Goal: Find specific page/section: Find specific page/section

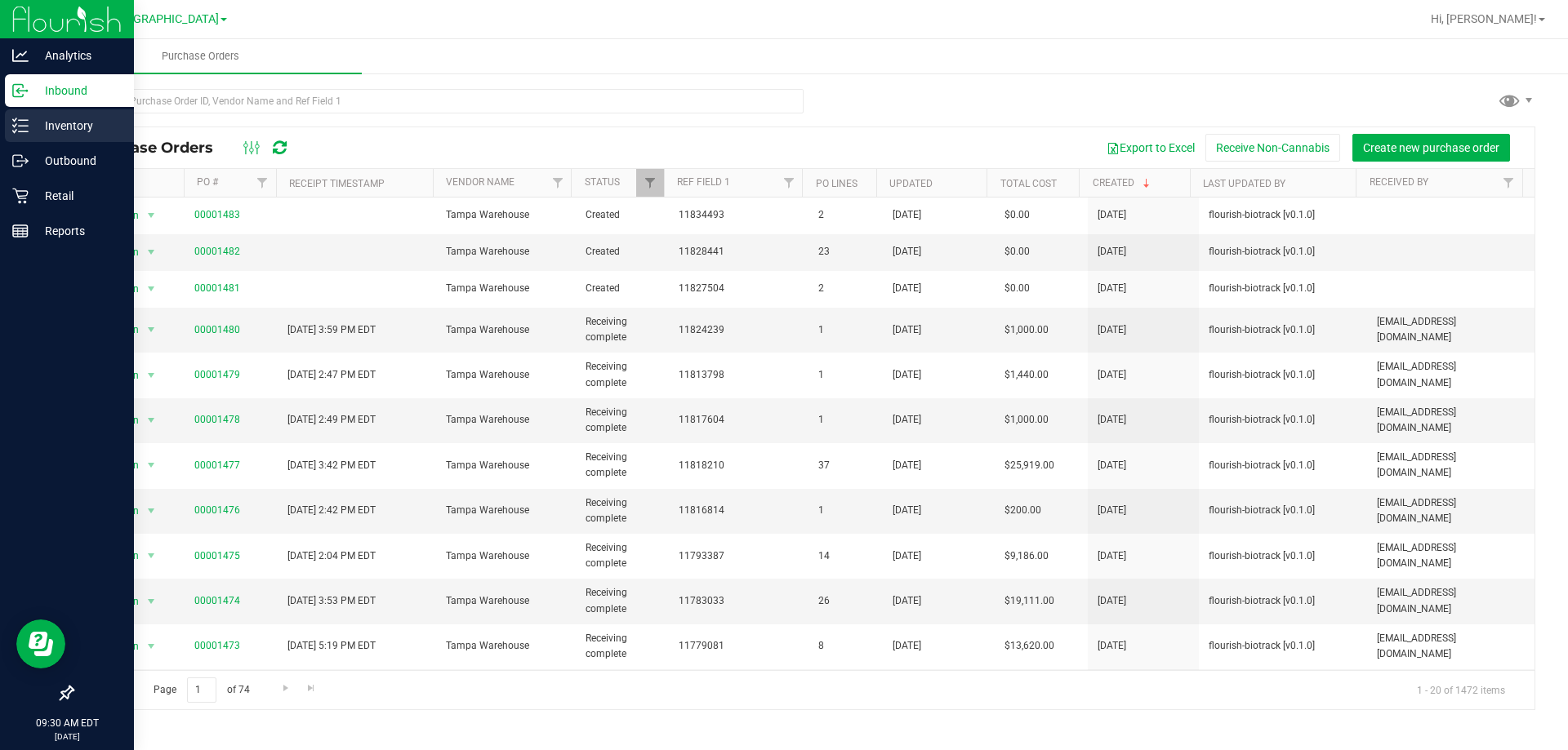
click at [68, 129] on p "Inventory" at bounding box center [77, 125] width 98 height 20
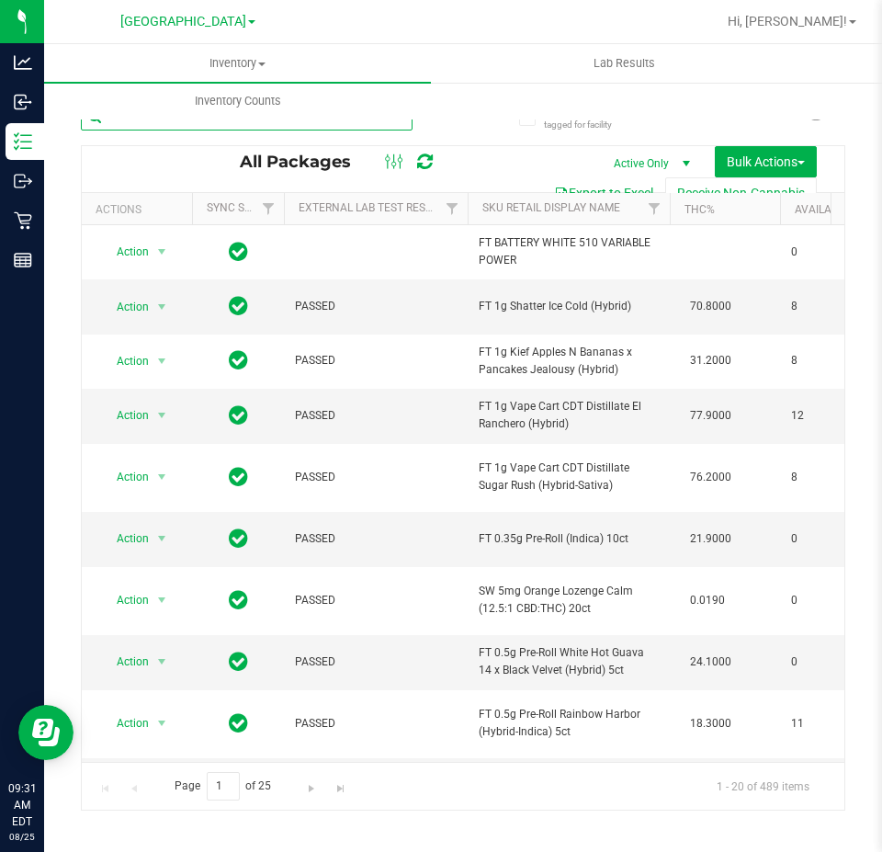
click at [175, 125] on input "text" at bounding box center [247, 117] width 332 height 28
paste input "W-AUG25GRZ01-0809"
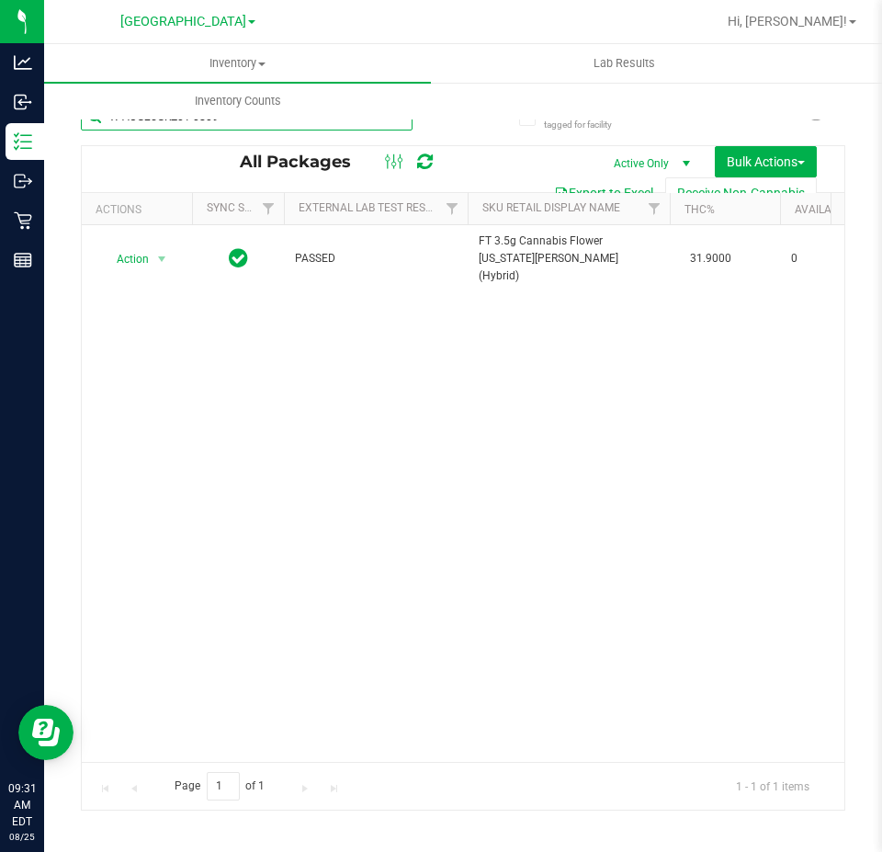
click at [356, 124] on input "W-AUG25GRZ01-0809" at bounding box center [247, 117] width 332 height 28
paste input "JUN25DDF02-0702"
click at [166, 122] on input "W-JUN25DDF02-0702" at bounding box center [247, 117] width 332 height 28
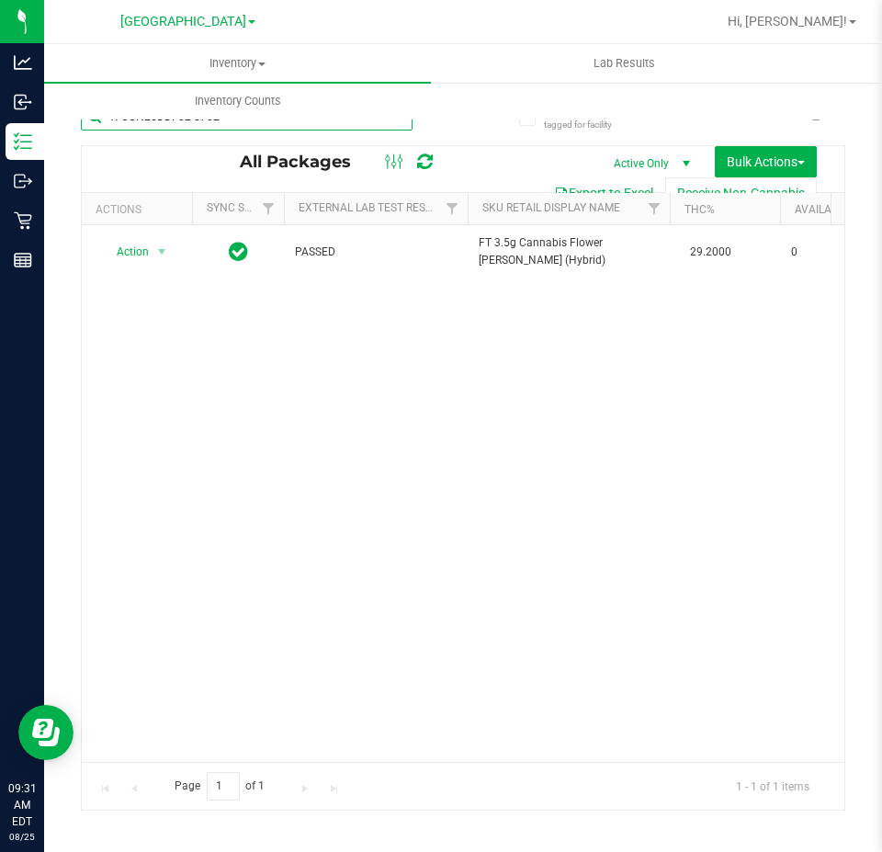
click at [166, 122] on input "W-JUN25DDF02-0702" at bounding box center [247, 117] width 332 height 28
paste input "APR25FIC02-0514"
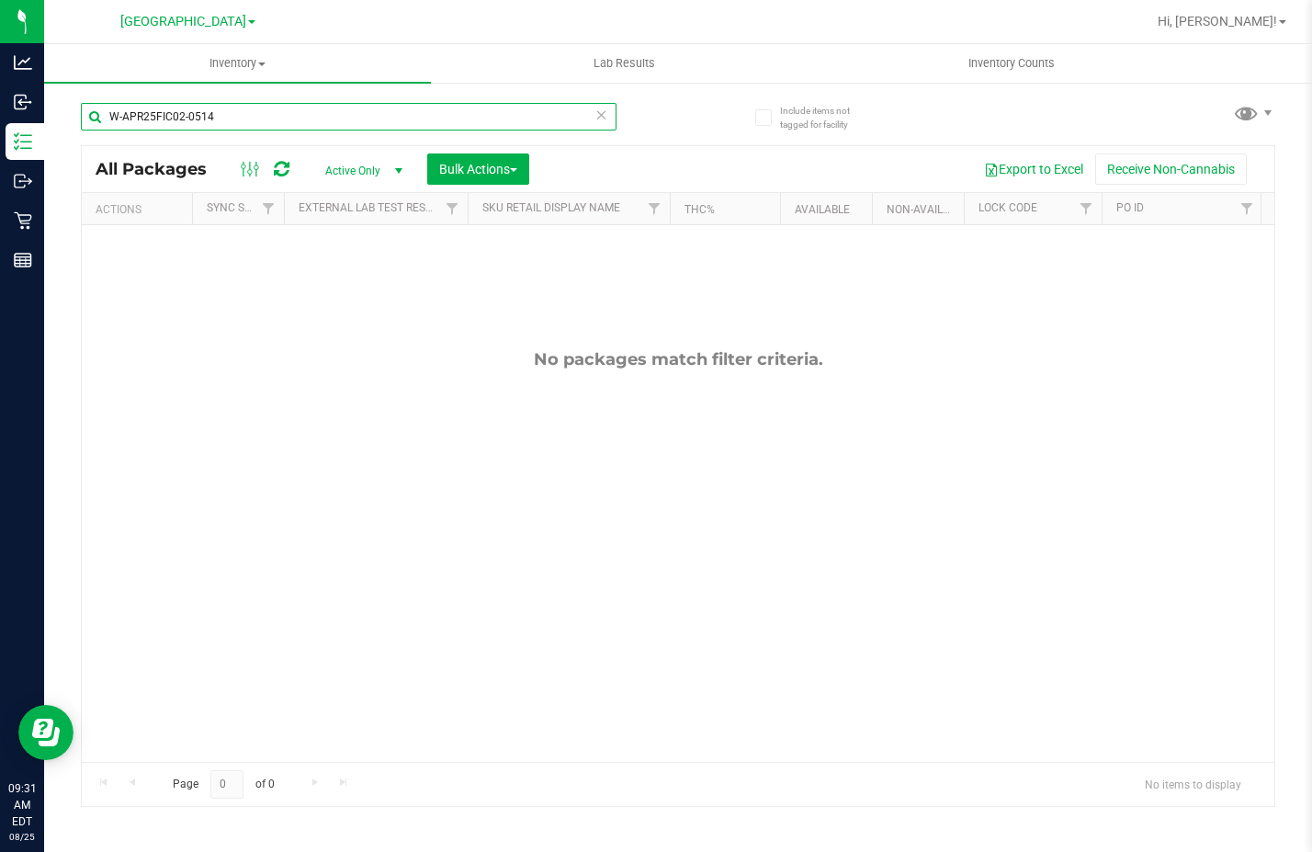
type input "W-APR25FIC02-0514"
click at [611, 120] on input "W-APR25FIC02-0514" at bounding box center [349, 117] width 536 height 28
click at [601, 119] on icon at bounding box center [601, 114] width 13 height 22
click at [540, 119] on input "text" at bounding box center [349, 117] width 536 height 28
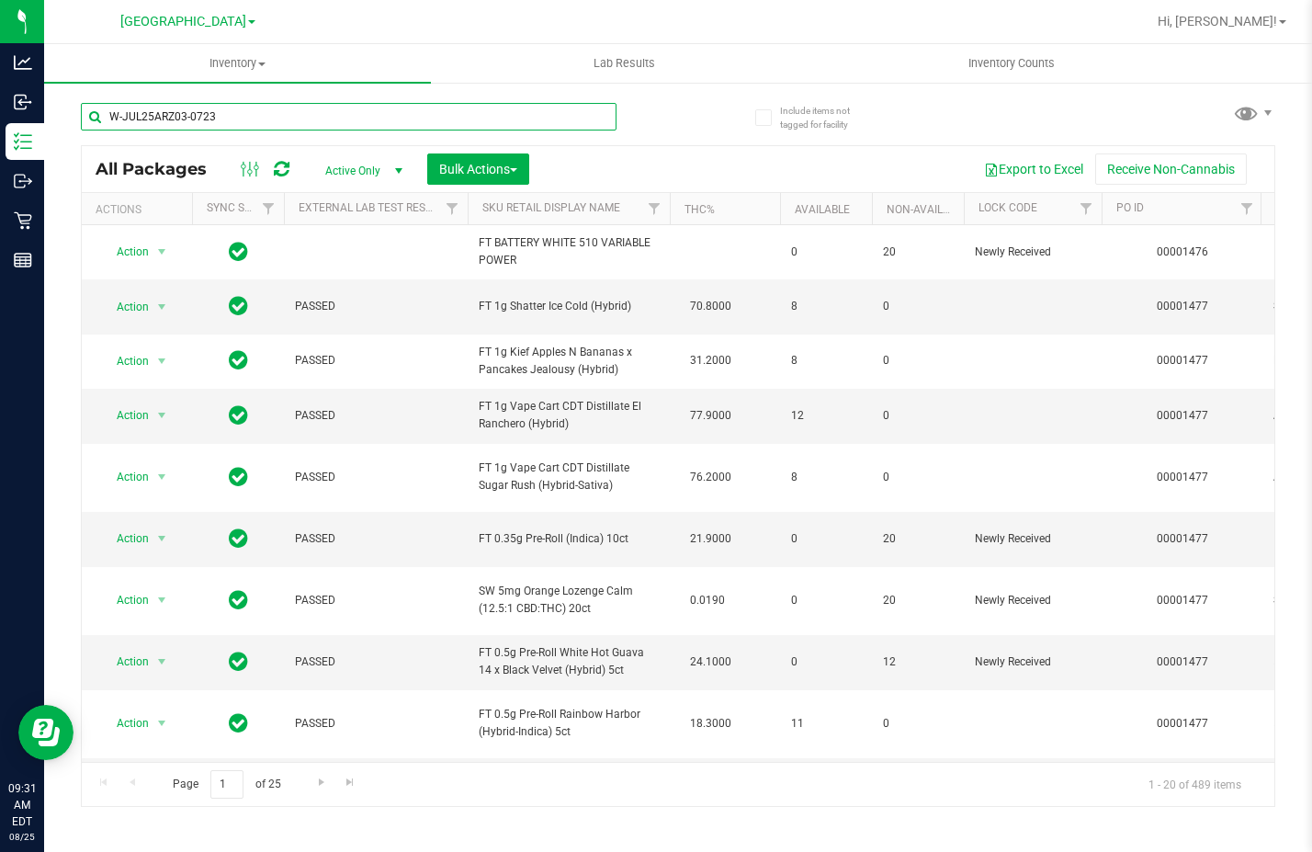
type input "W-JUL25ARZ03-0723"
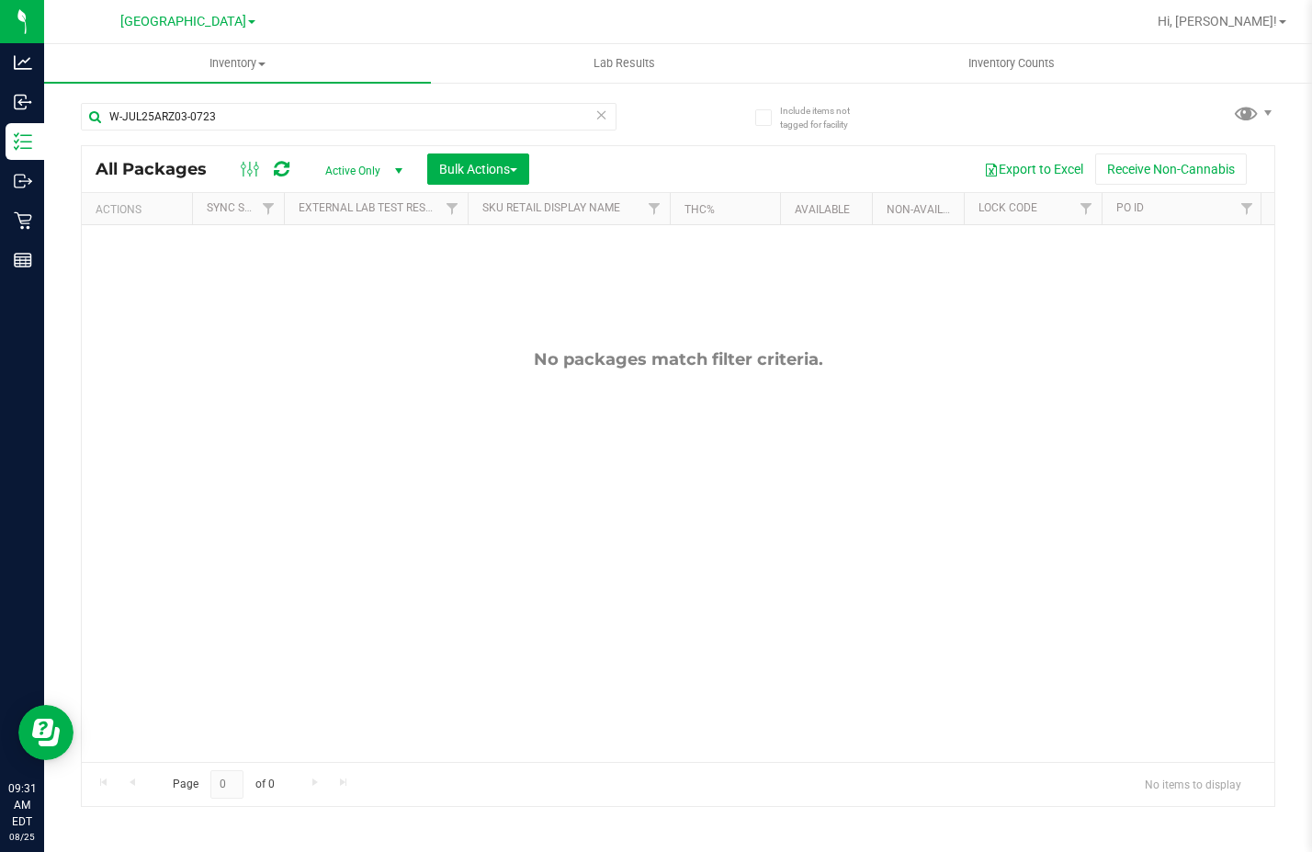
click at [602, 114] on icon at bounding box center [601, 114] width 13 height 22
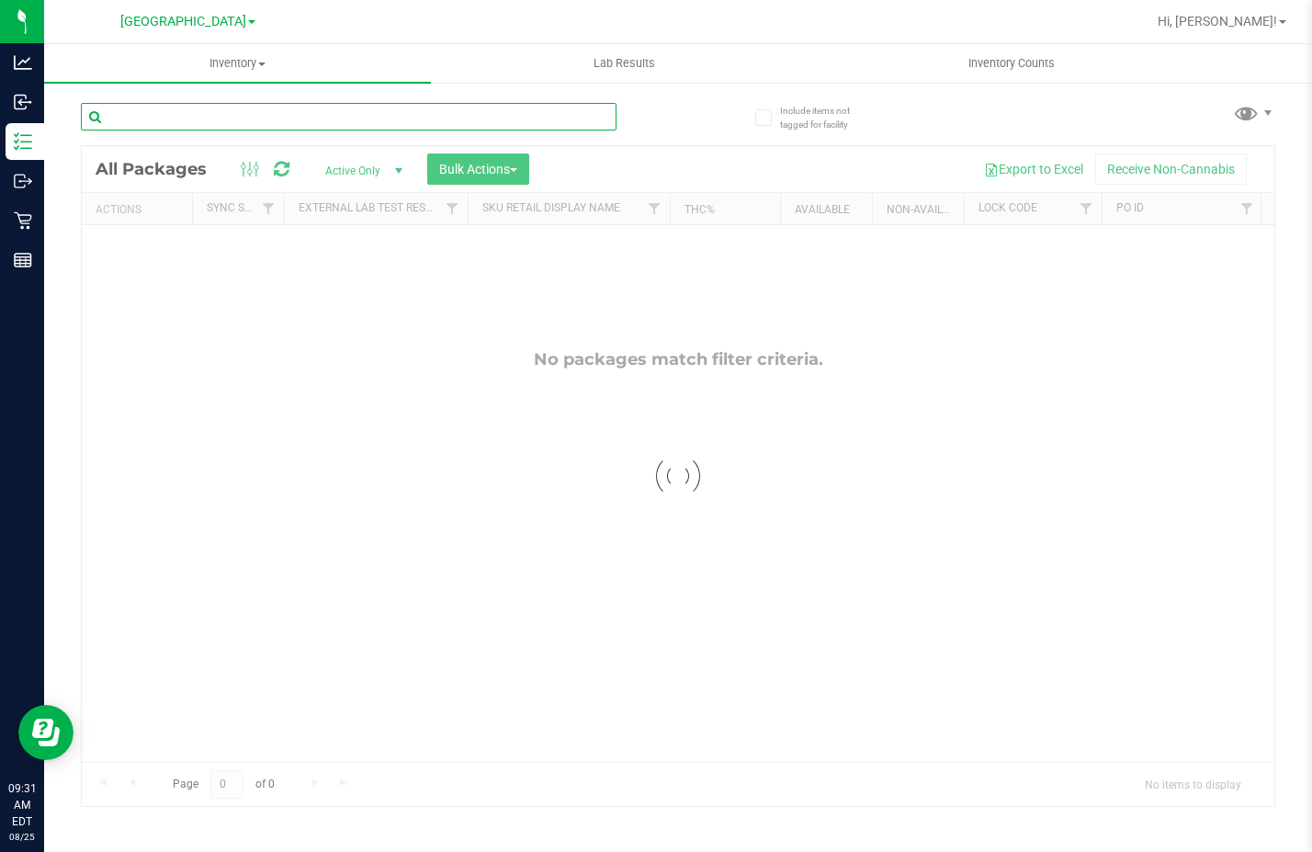
click at [486, 117] on input "text" at bounding box center [349, 117] width 536 height 28
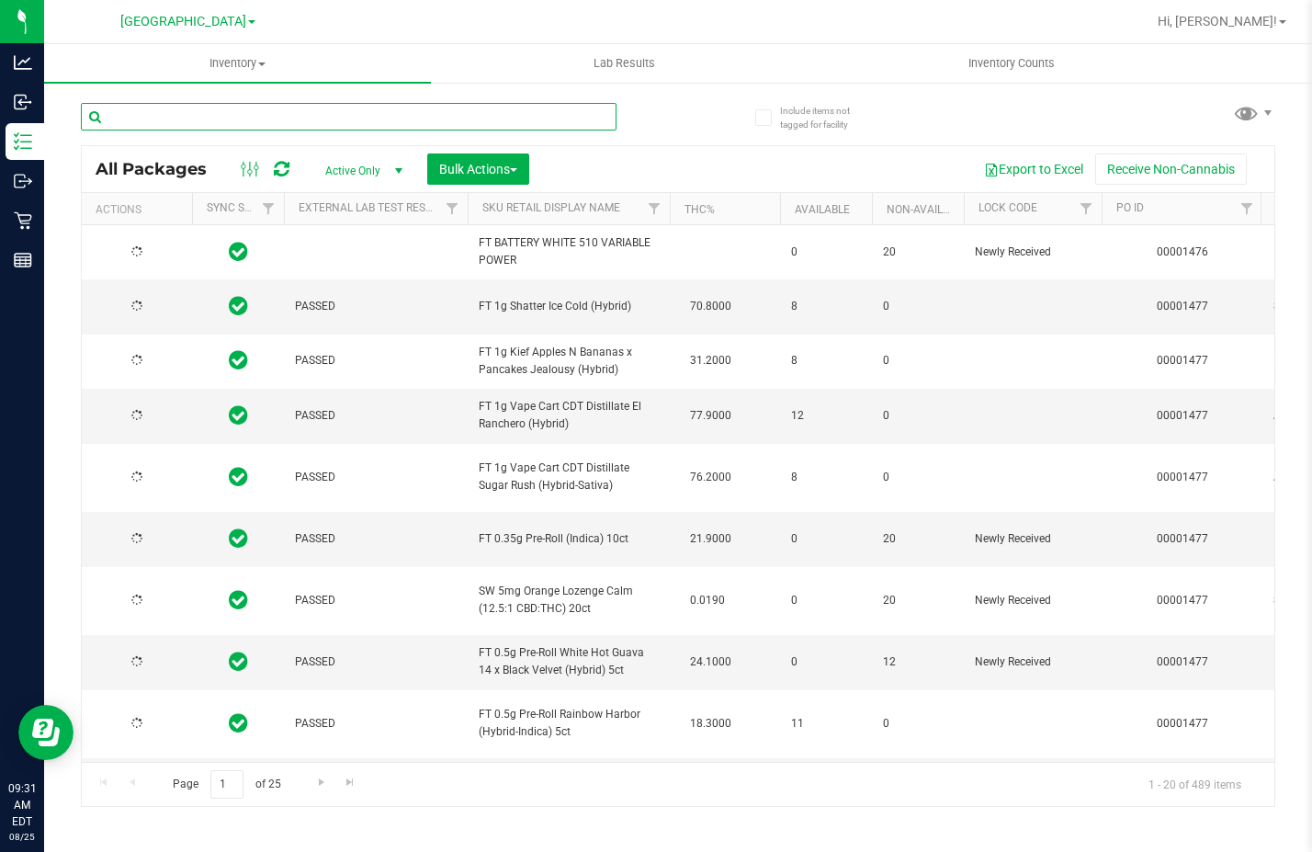
click at [486, 117] on input "text" at bounding box center [349, 117] width 536 height 28
paste input "W-JUN25PBS02-0616"
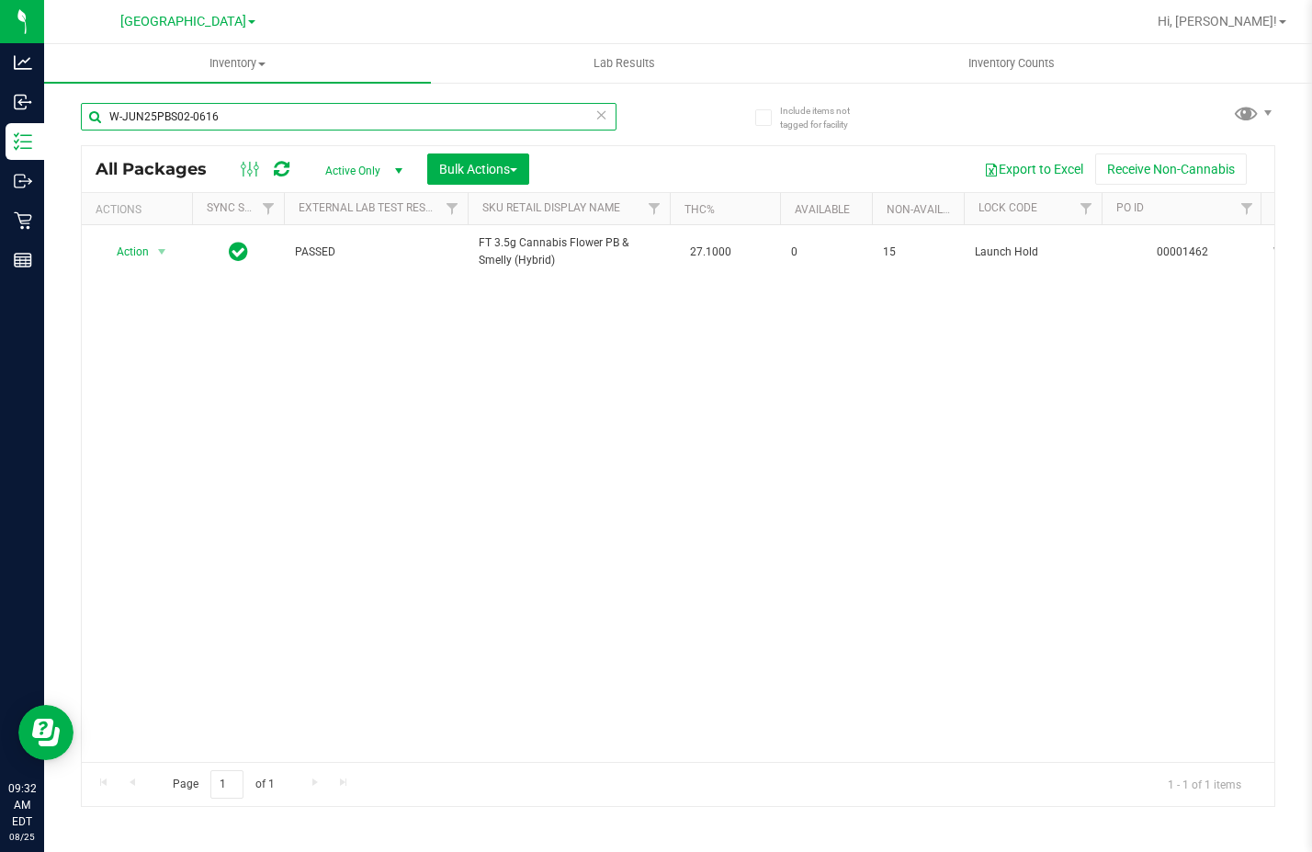
type input "W-JUN25PBS02-0616"
click at [600, 119] on icon at bounding box center [601, 114] width 13 height 22
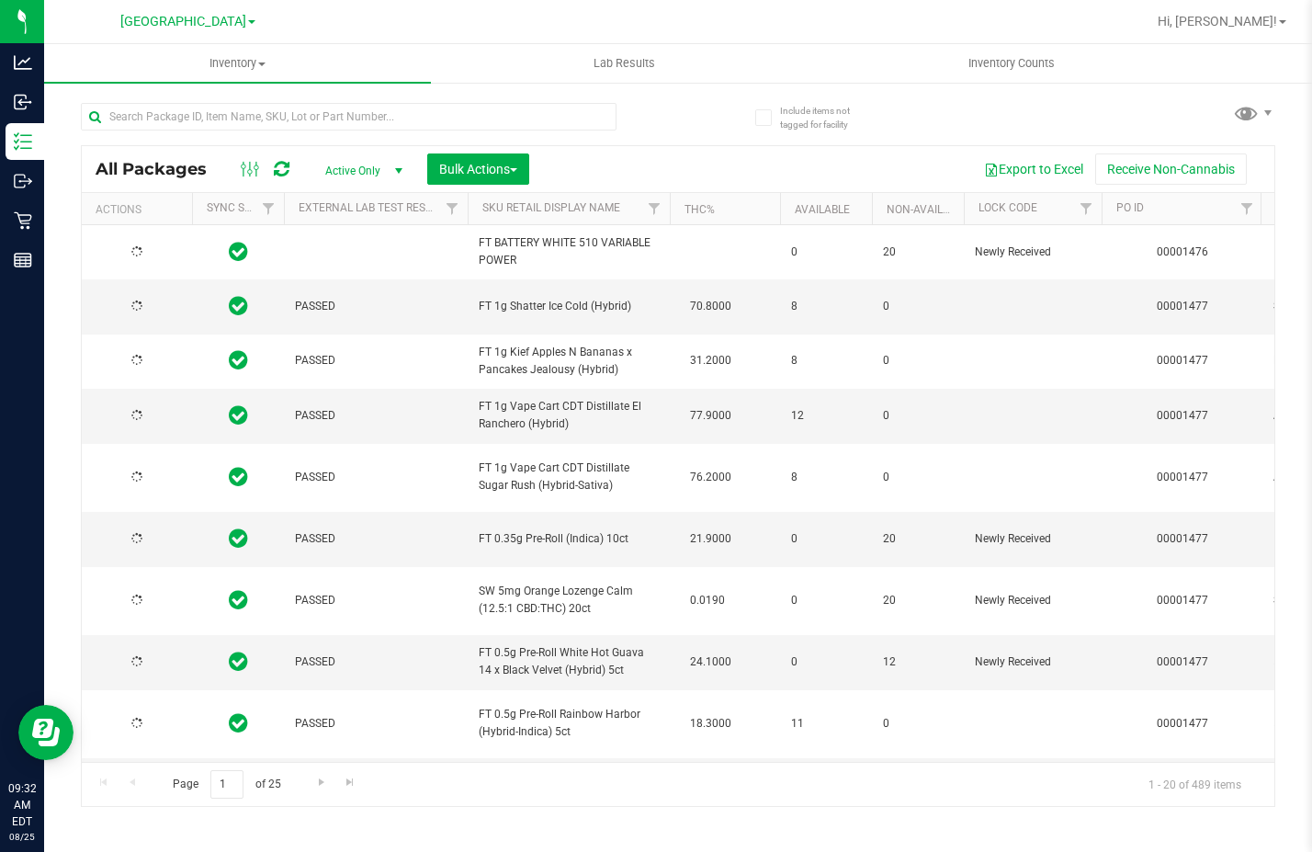
type input "[DATE]"
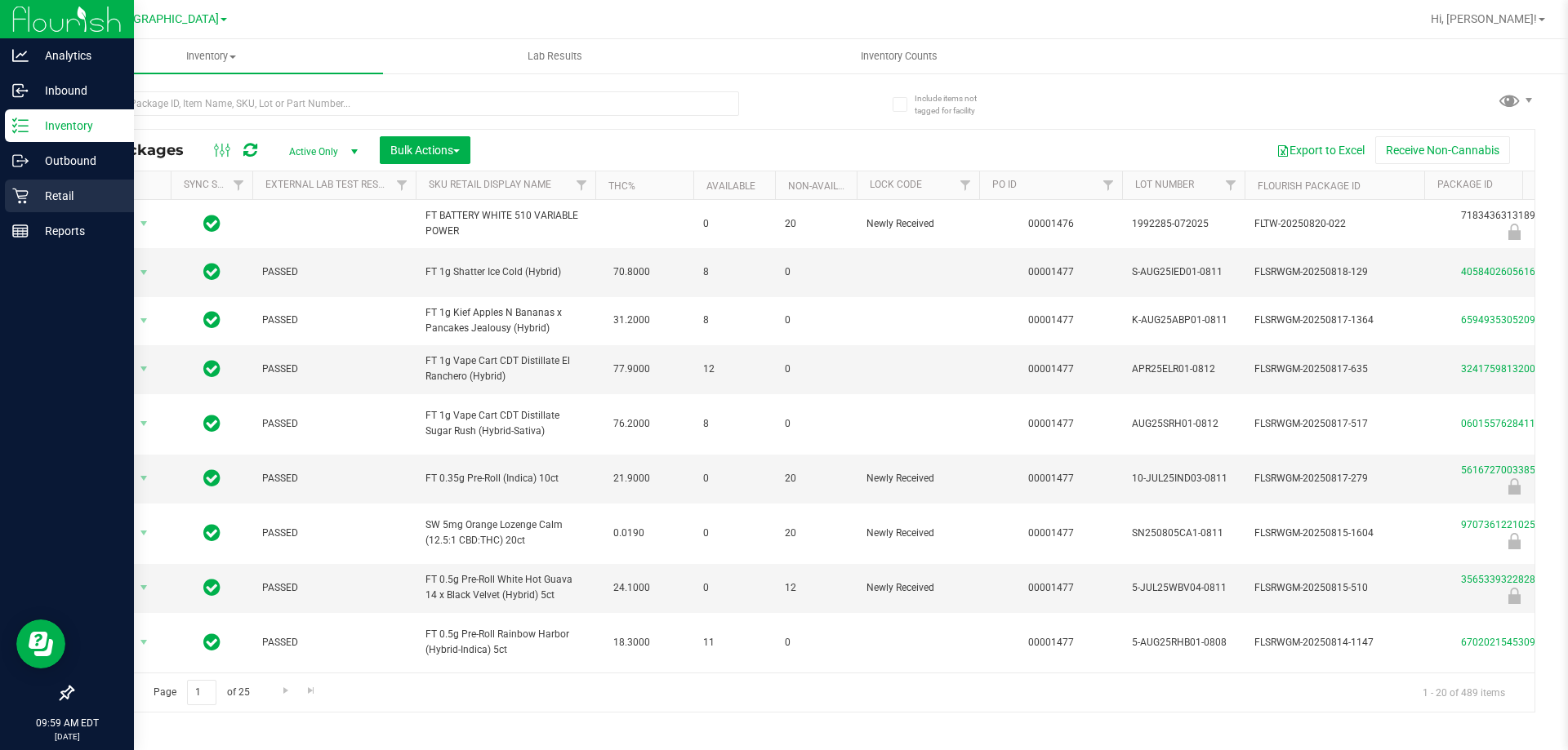
click at [27, 183] on div "Retail" at bounding box center [69, 195] width 129 height 33
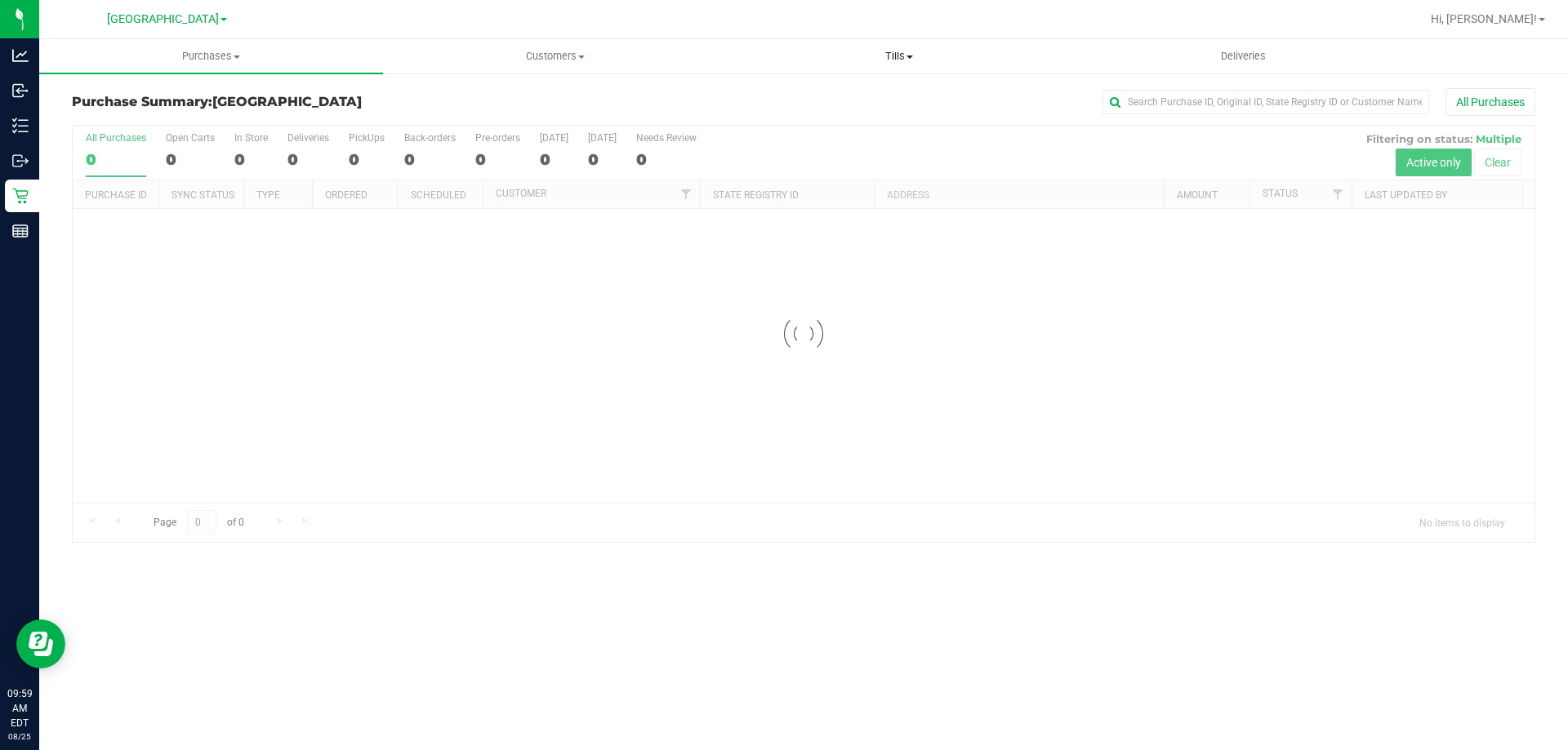
click at [897, 43] on uib-tab-heading "Tills Manage tills Reconcile e-payments" at bounding box center [899, 56] width 342 height 33
click at [792, 92] on span "Manage tills" at bounding box center [782, 99] width 110 height 14
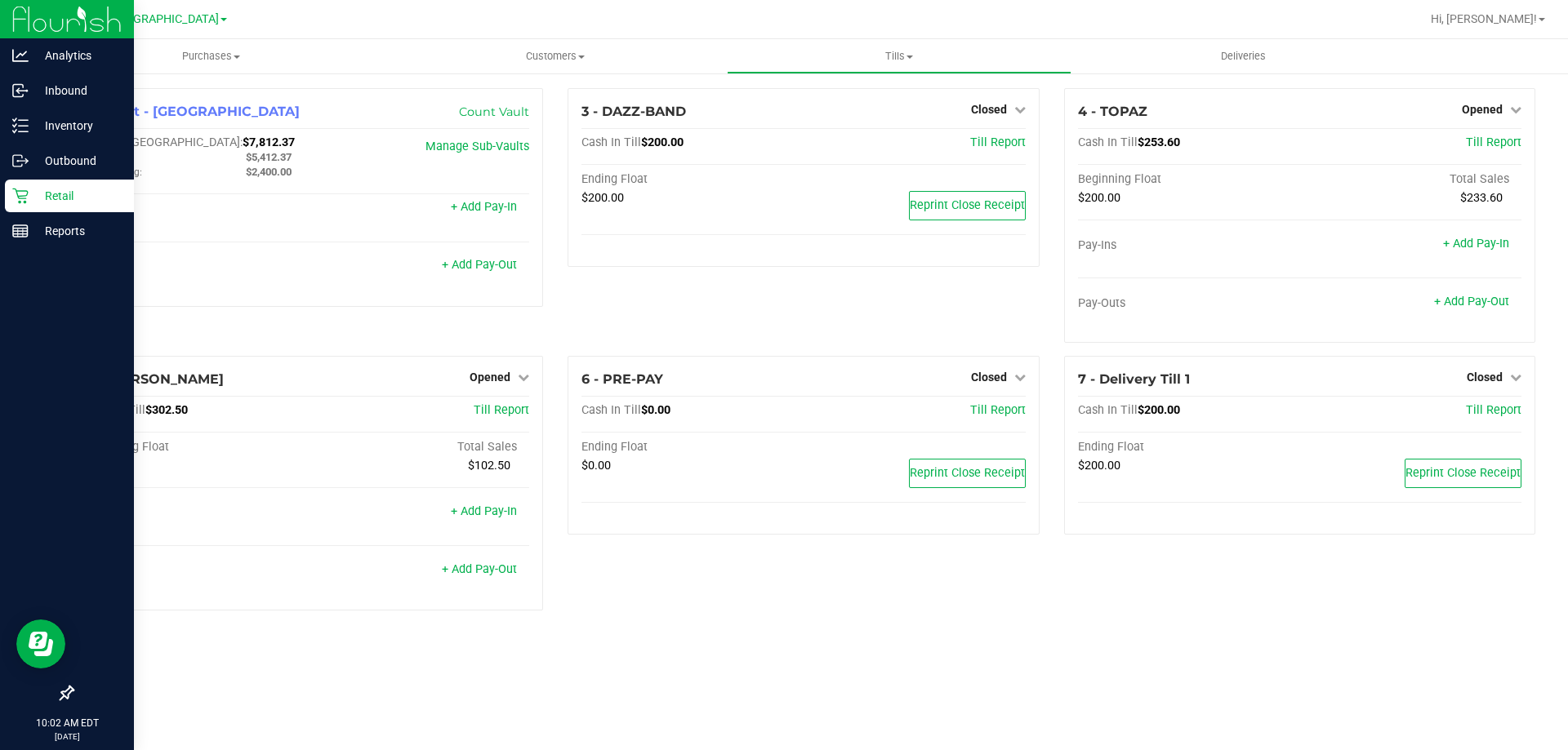
click at [55, 184] on div "Retail" at bounding box center [69, 195] width 129 height 33
